Goal: Task Accomplishment & Management: Use online tool/utility

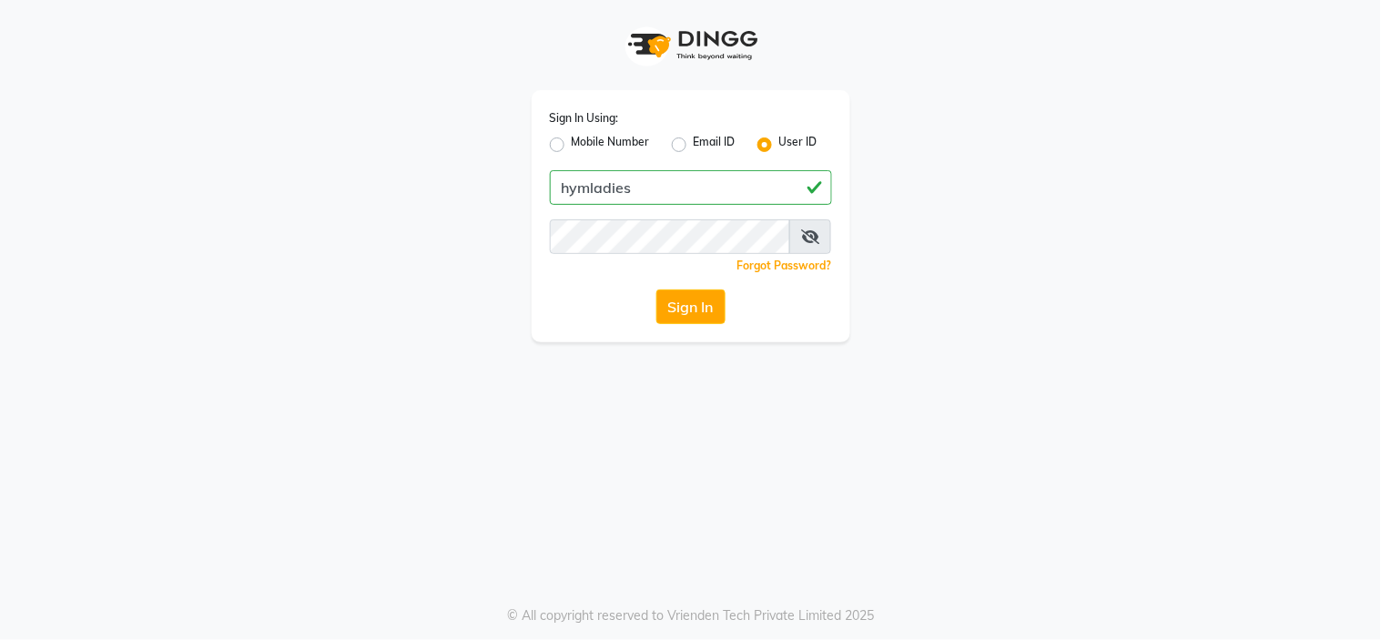
type input "hymladies"
click at [701, 299] on button "Sign In" at bounding box center [690, 306] width 69 height 35
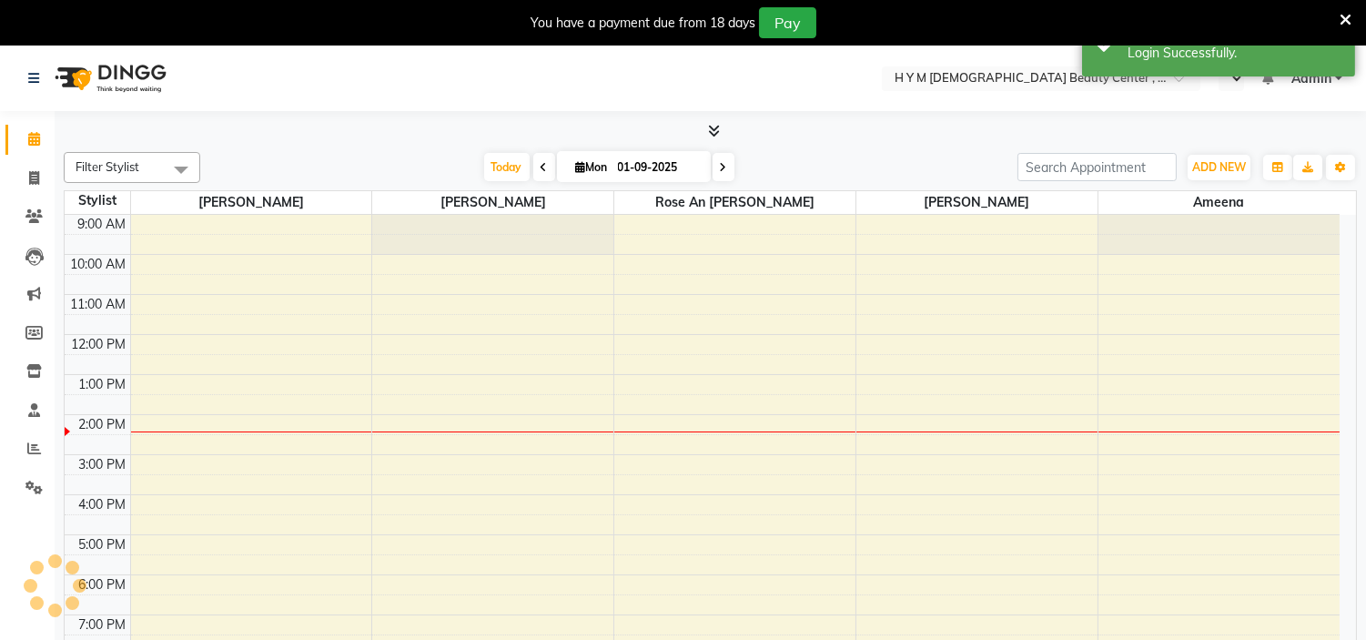
scroll to position [111, 0]
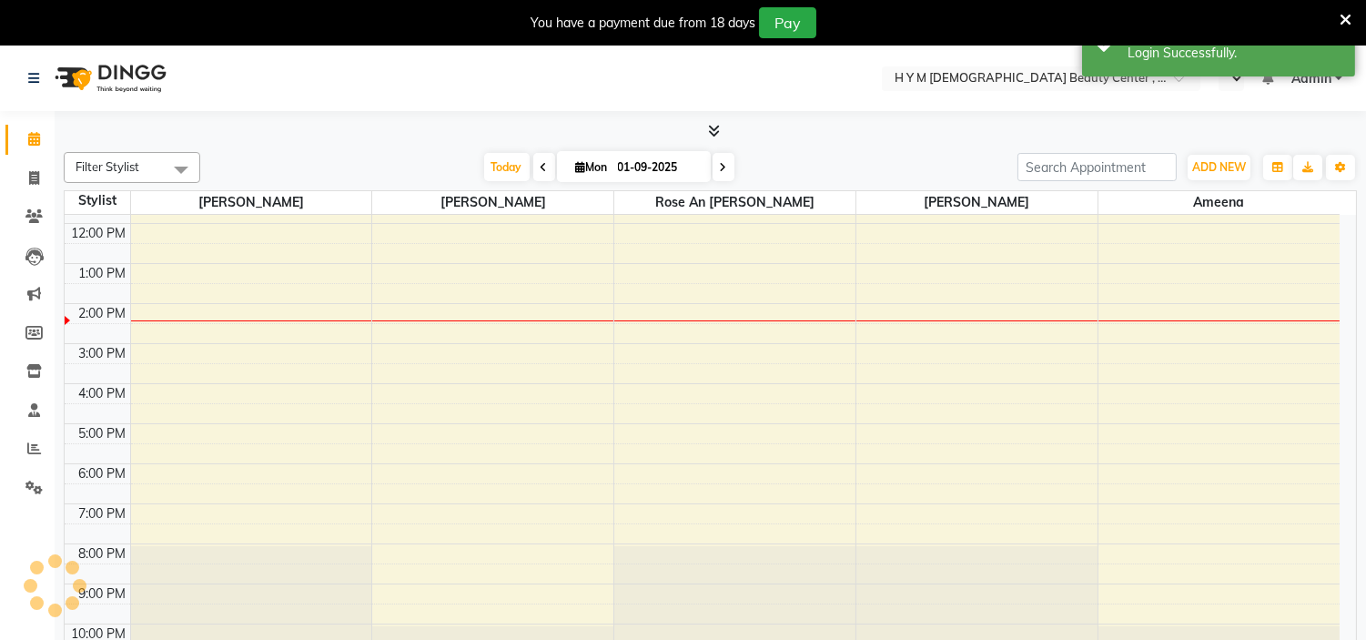
select select "en"
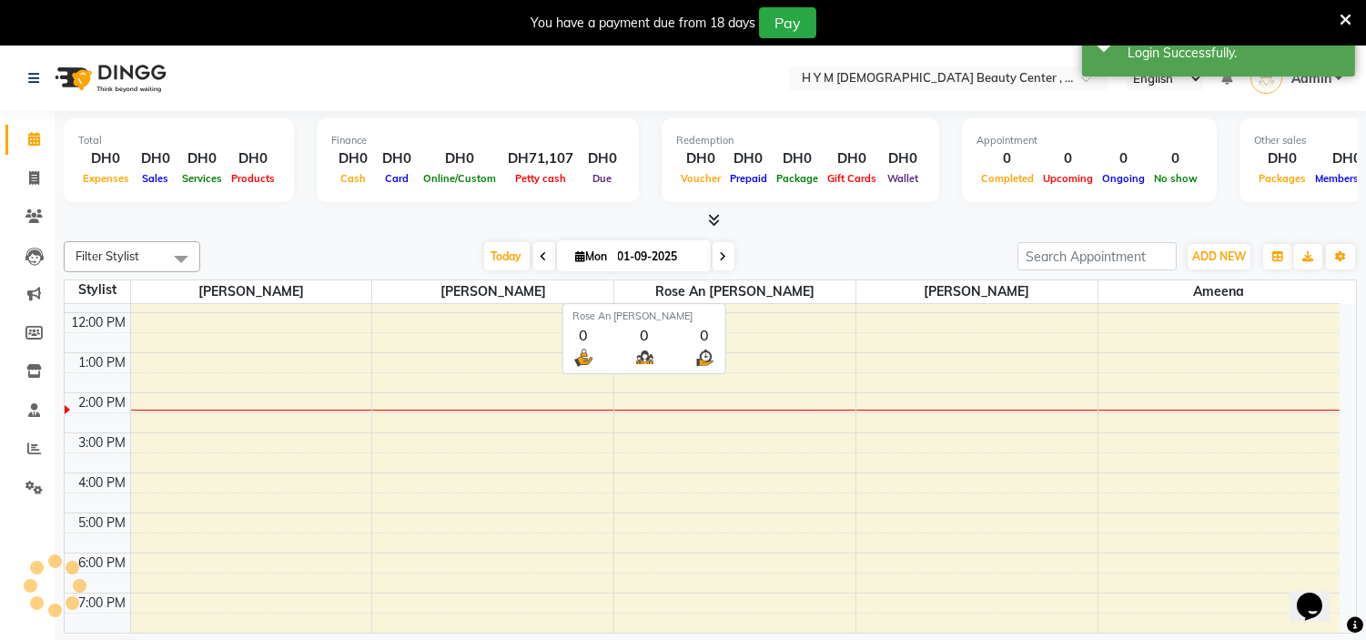
scroll to position [0, 0]
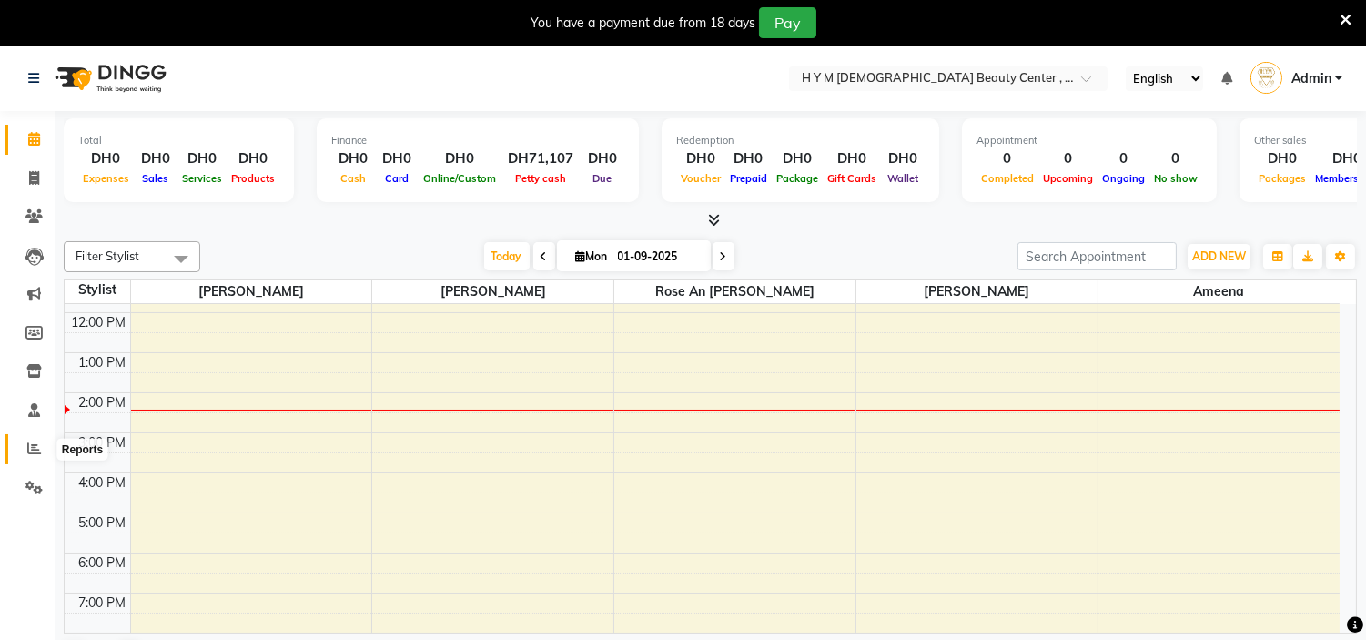
click at [40, 456] on span at bounding box center [34, 449] width 32 height 21
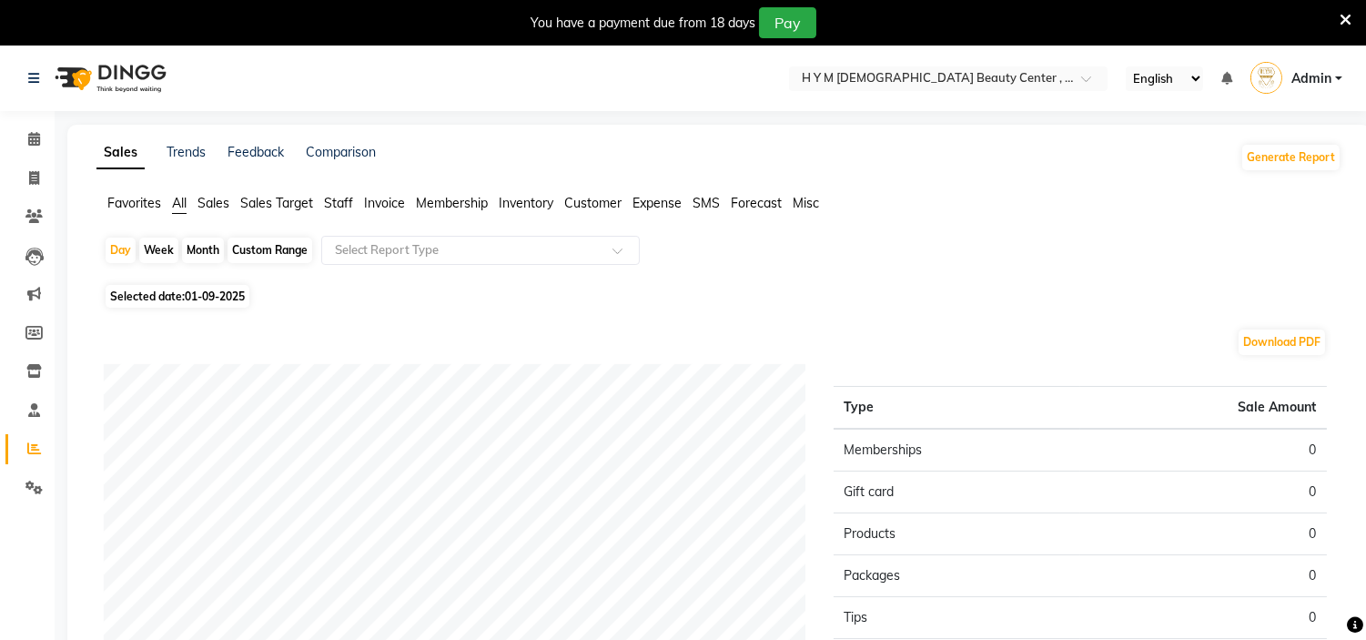
click at [208, 257] on div "Month" at bounding box center [203, 250] width 42 height 25
select select "9"
select select "2025"
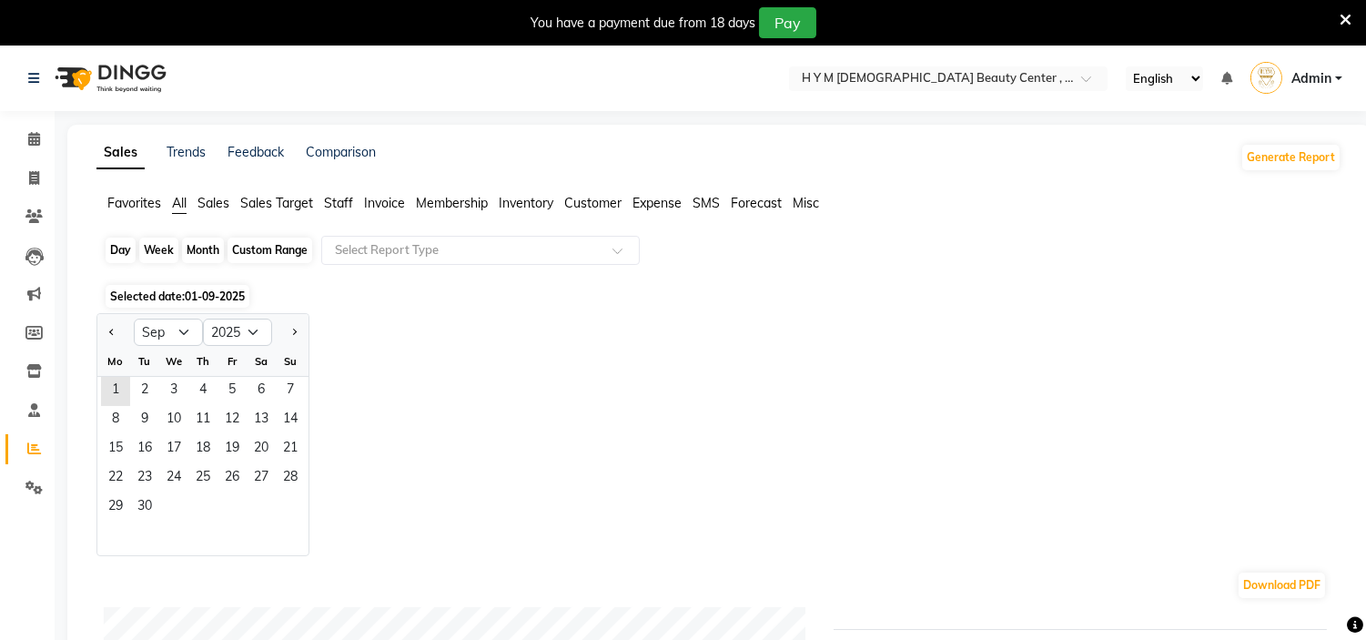
click at [208, 257] on div "Month" at bounding box center [203, 250] width 42 height 25
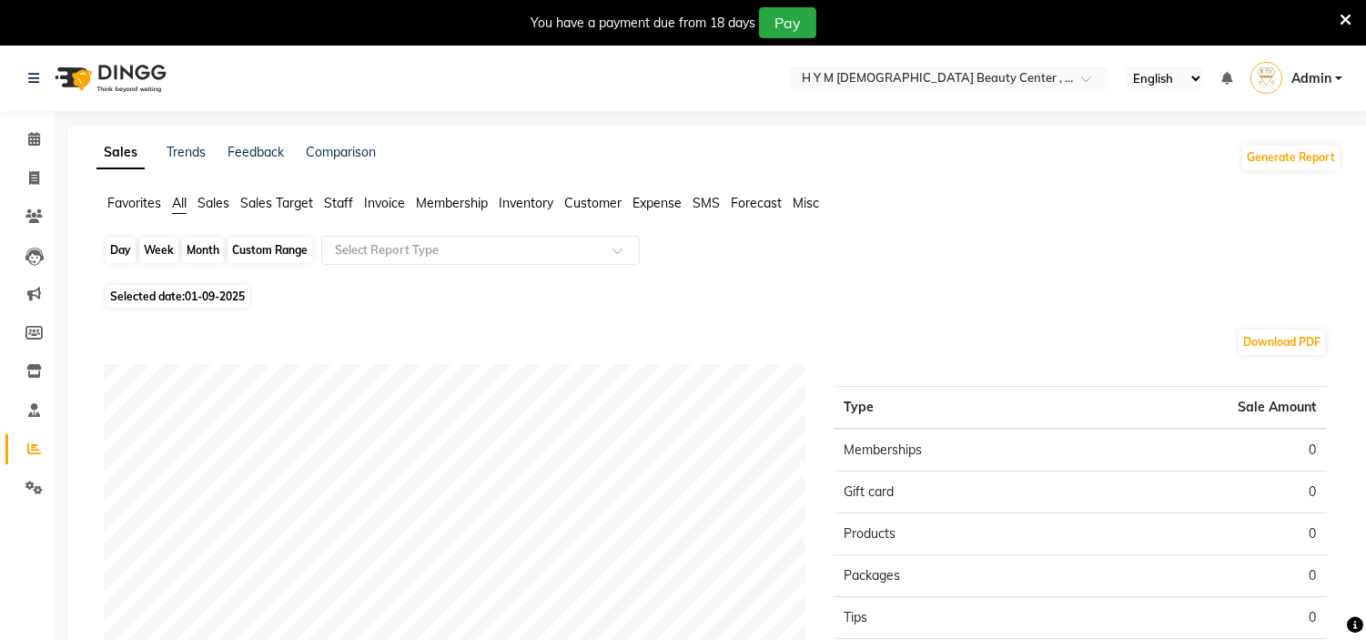
click at [208, 257] on div "Month" at bounding box center [203, 250] width 42 height 25
select select "9"
select select "2025"
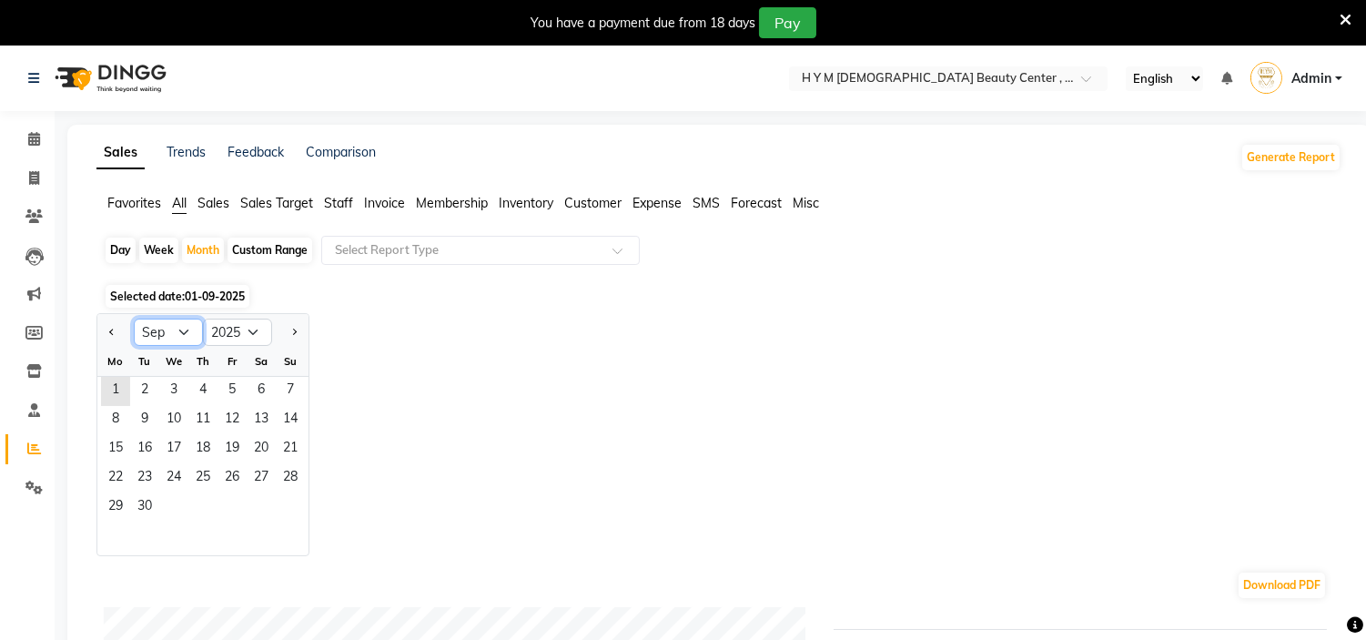
click at [166, 331] on select "Jan Feb Mar Apr May Jun [DATE] Aug Sep Oct Nov Dec" at bounding box center [168, 332] width 69 height 27
select select "8"
click at [134, 319] on select "Jan Feb Mar Apr May Jun [DATE] Aug Sep Oct Nov Dec" at bounding box center [168, 332] width 69 height 27
click at [224, 384] on span "1" at bounding box center [232, 391] width 29 height 29
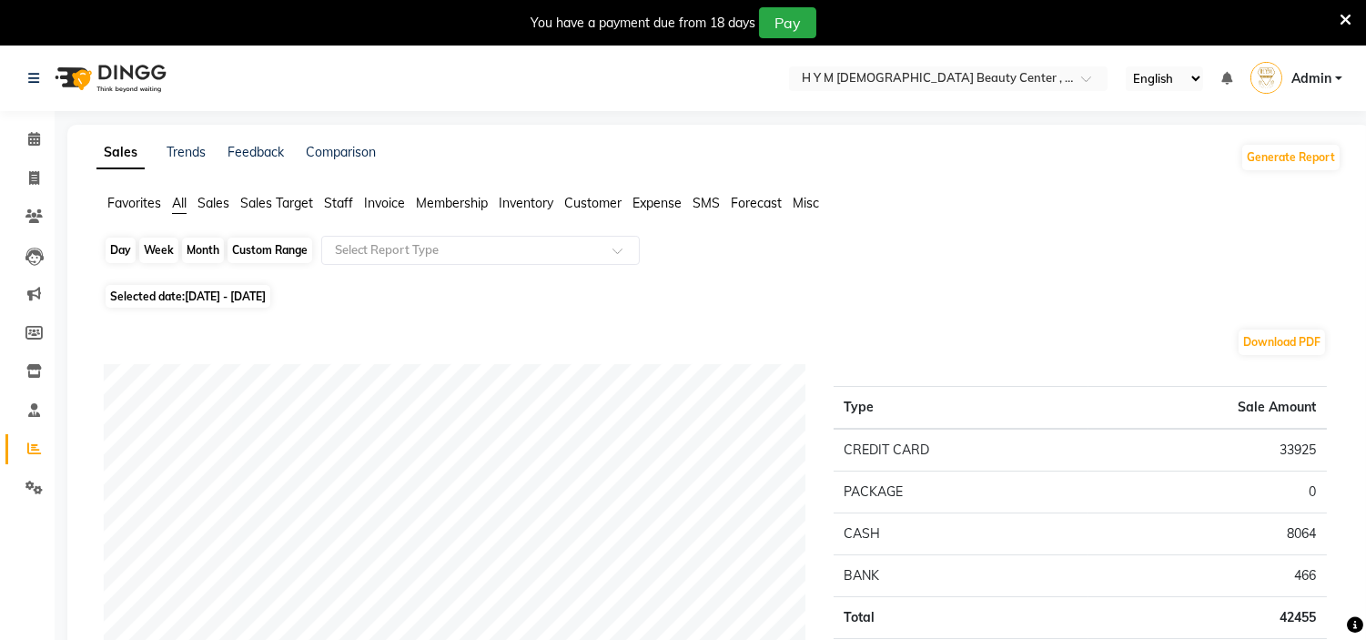
click at [215, 249] on div "Month" at bounding box center [203, 250] width 42 height 25
select select "8"
select select "2025"
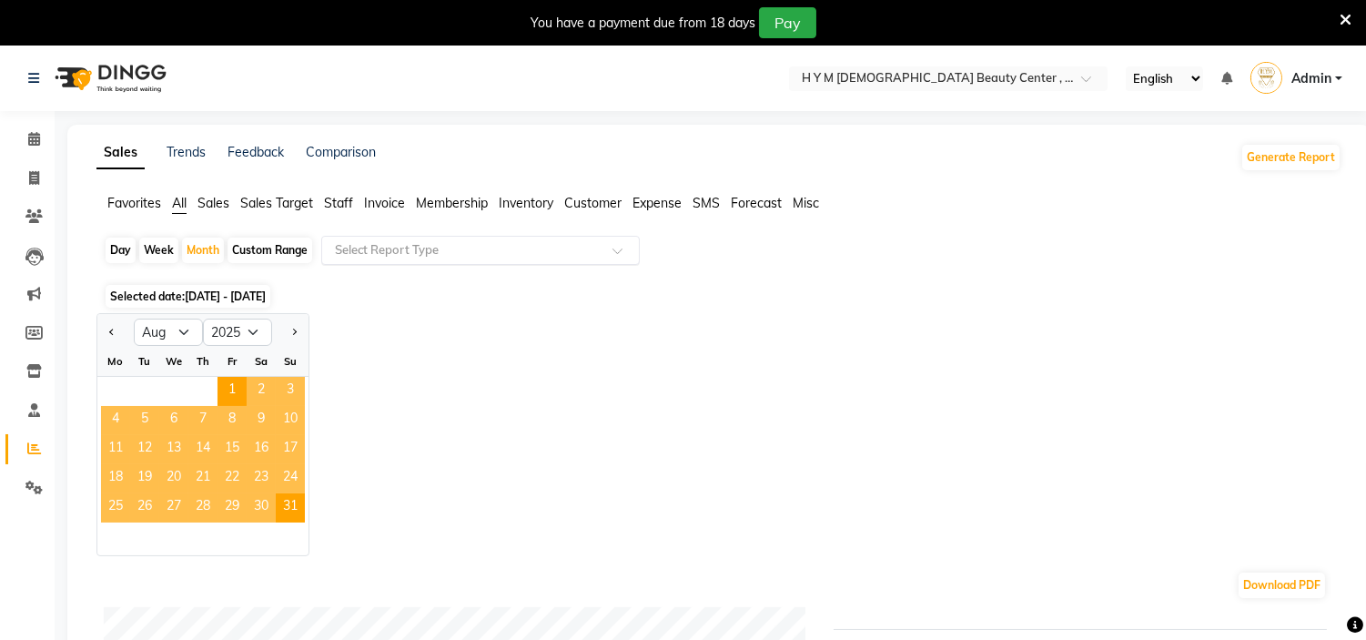
click at [350, 255] on input "text" at bounding box center [462, 250] width 262 height 18
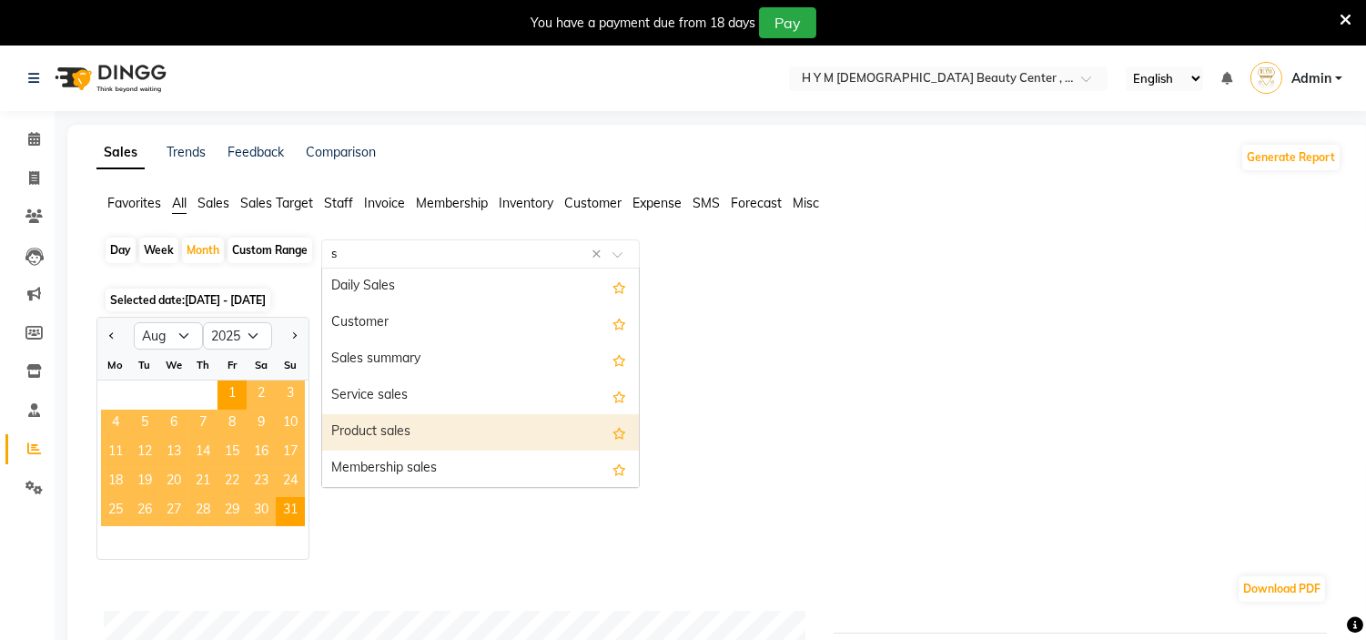
type input "st"
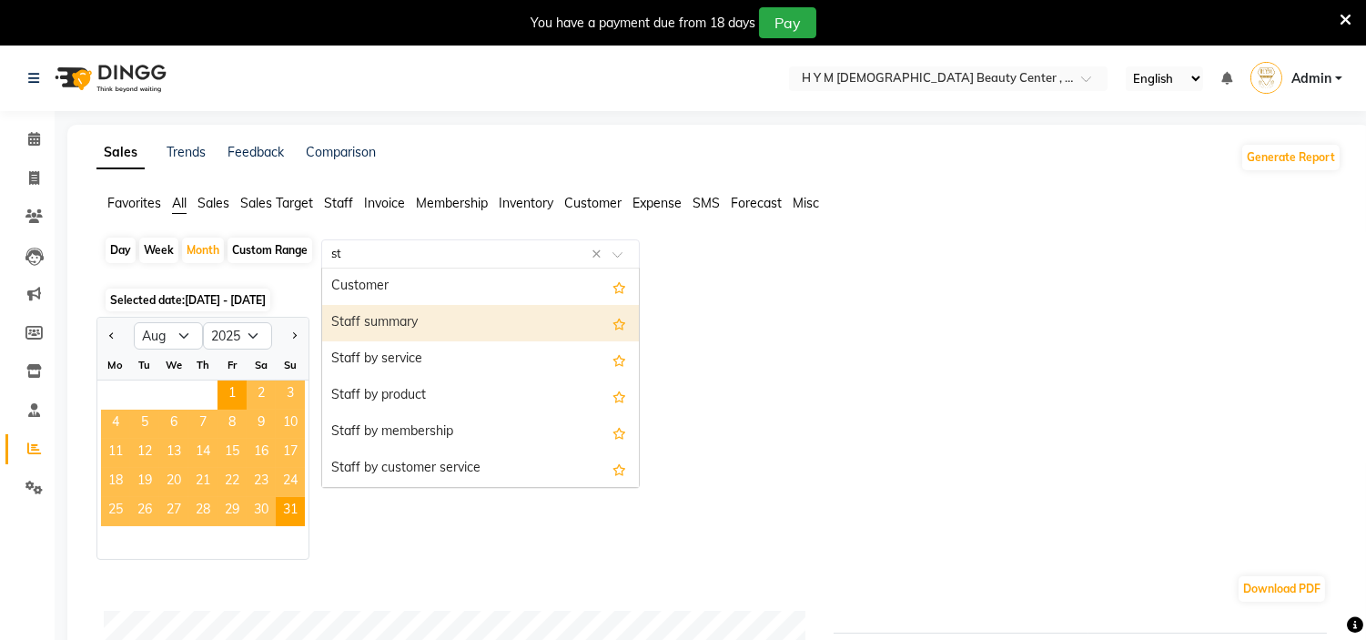
click at [423, 328] on div "Staff summary" at bounding box center [480, 323] width 317 height 36
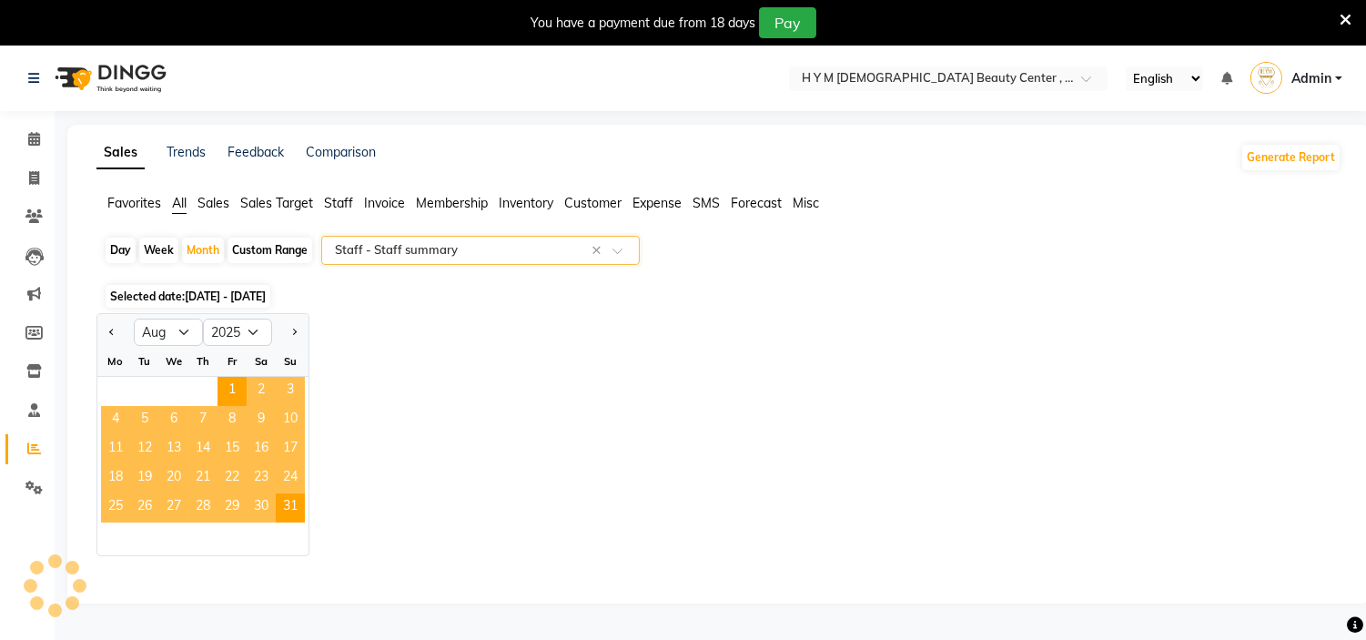
select select "full_report"
select select "pdf"
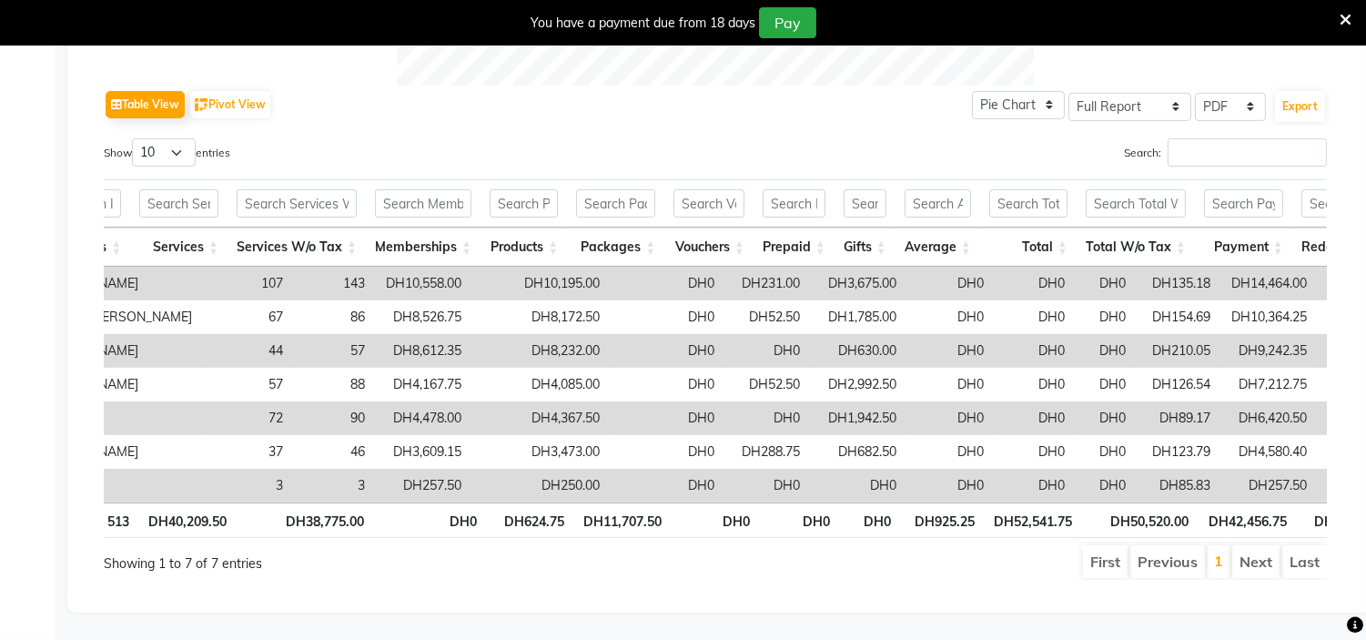
scroll to position [0, 564]
